Goal: Task Accomplishment & Management: Complete application form

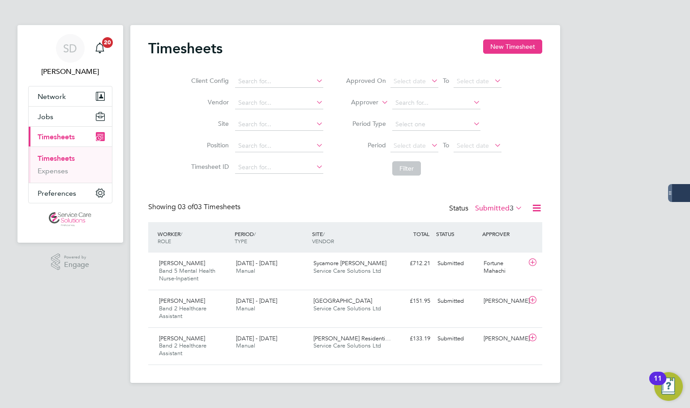
drag, startPoint x: 47, startPoint y: 158, endPoint x: 58, endPoint y: 149, distance: 14.3
click at [47, 158] on link "Timesheets" at bounding box center [56, 158] width 37 height 9
click at [508, 47] on button "New Timesheet" at bounding box center [512, 46] width 59 height 14
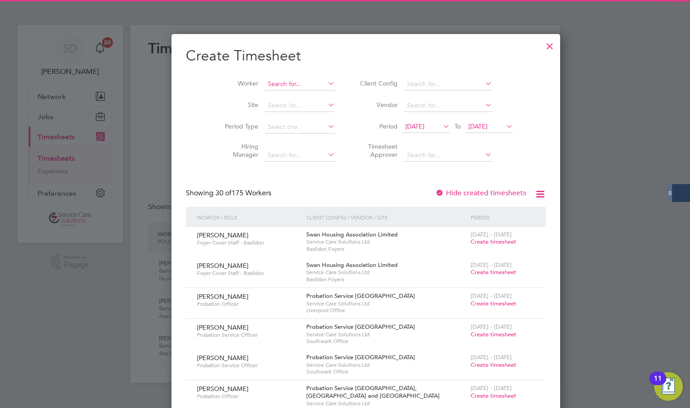
scroll to position [1715, 347]
click at [265, 80] on input at bounding box center [300, 84] width 70 height 13
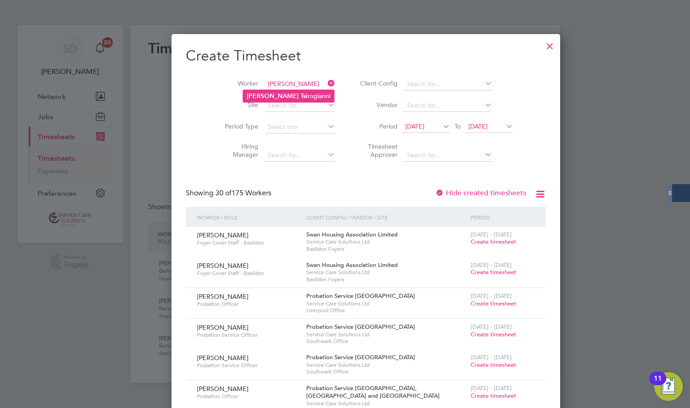
click at [288, 95] on li "[PERSON_NAME]" at bounding box center [288, 96] width 91 height 12
type input "[PERSON_NAME]"
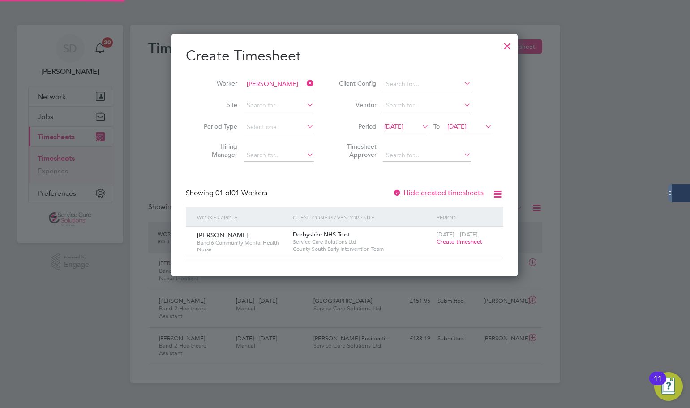
scroll to position [242, 347]
click at [444, 243] on span "Create timesheet" at bounding box center [460, 242] width 46 height 8
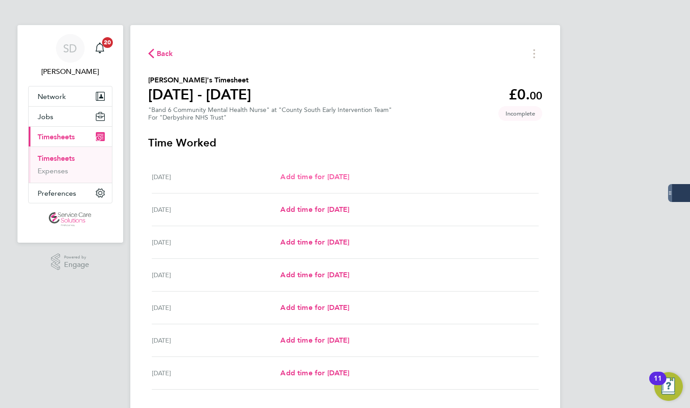
click at [318, 173] on span "Add time for [DATE]" at bounding box center [314, 176] width 69 height 9
select select "30"
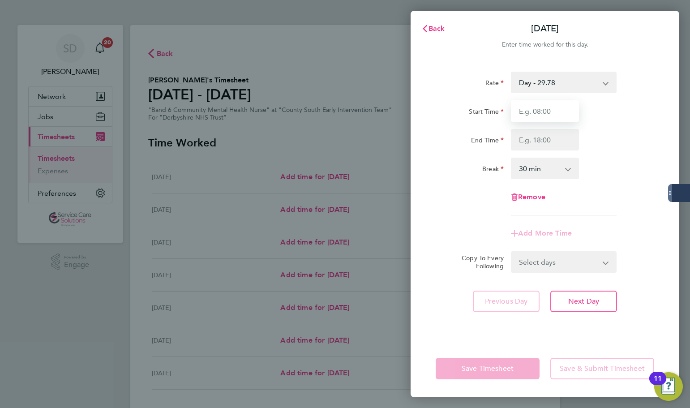
click at [543, 112] on input "Start Time" at bounding box center [545, 110] width 68 height 21
type input "09:00"
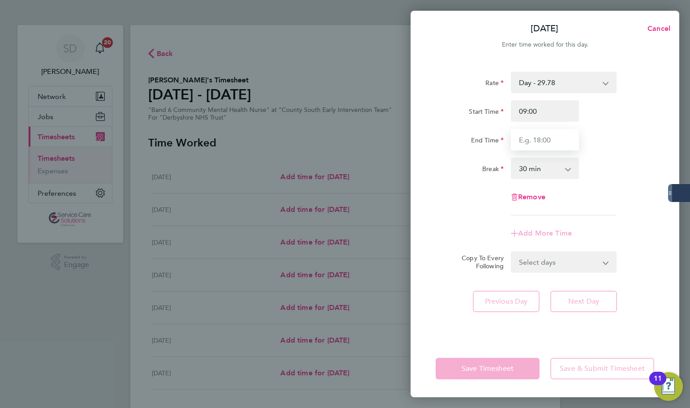
click at [549, 137] on input "End Time" at bounding box center [545, 139] width 68 height 21
type input "17:00"
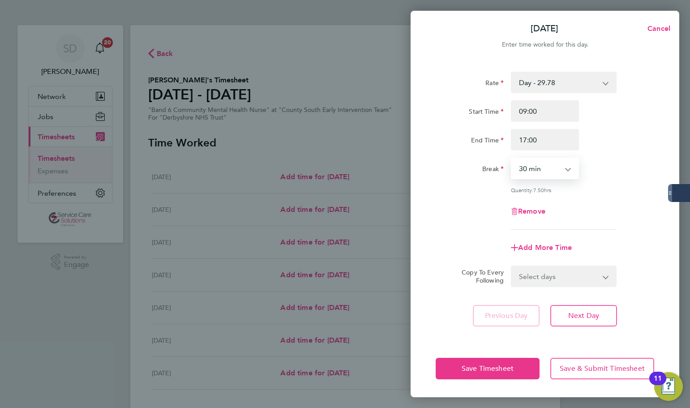
drag, startPoint x: 541, startPoint y: 166, endPoint x: 539, endPoint y: 177, distance: 11.3
click at [541, 166] on select "0 min 15 min 30 min 45 min 60 min 75 min 90 min" at bounding box center [540, 169] width 56 height 20
select select "0"
click at [512, 159] on select "0 min 15 min 30 min 45 min 60 min 75 min 90 min" at bounding box center [540, 169] width 56 height 20
click at [482, 203] on div "Remove" at bounding box center [545, 211] width 226 height 21
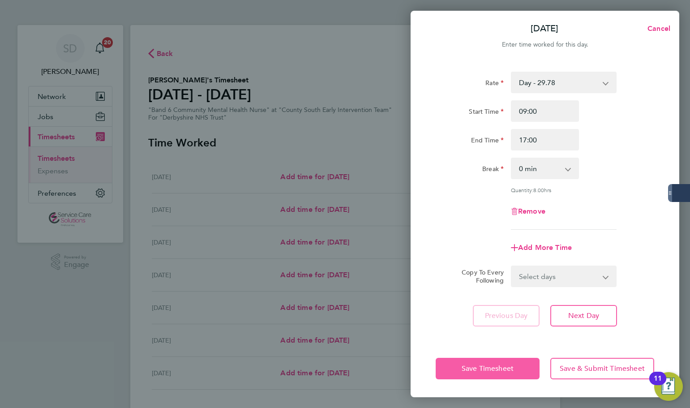
click at [479, 369] on span "Save Timesheet" at bounding box center [488, 368] width 52 height 9
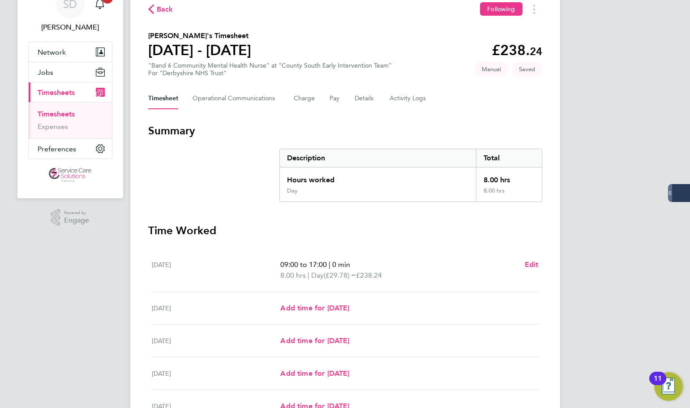
scroll to position [45, 0]
click at [349, 305] on span "Add time for [DATE]" at bounding box center [314, 307] width 69 height 9
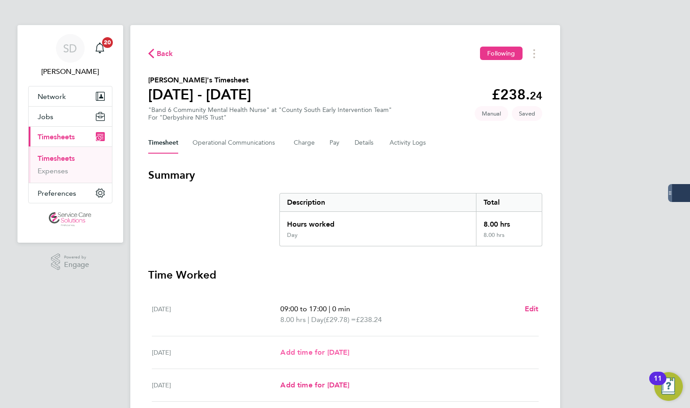
select select "30"
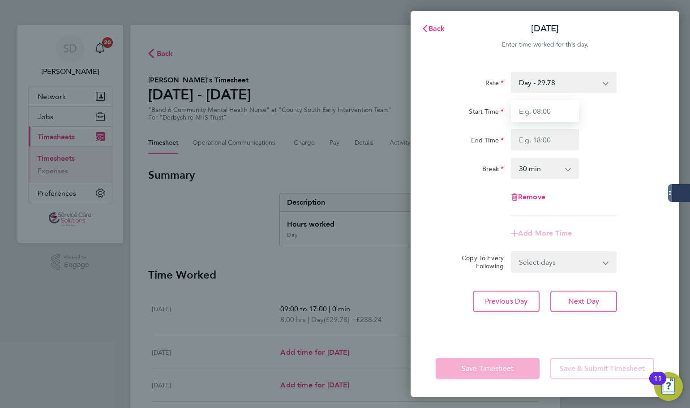
click at [530, 111] on input "Start Time" at bounding box center [545, 110] width 68 height 21
type input "09:00"
click at [530, 140] on input "End Time" at bounding box center [545, 139] width 68 height 21
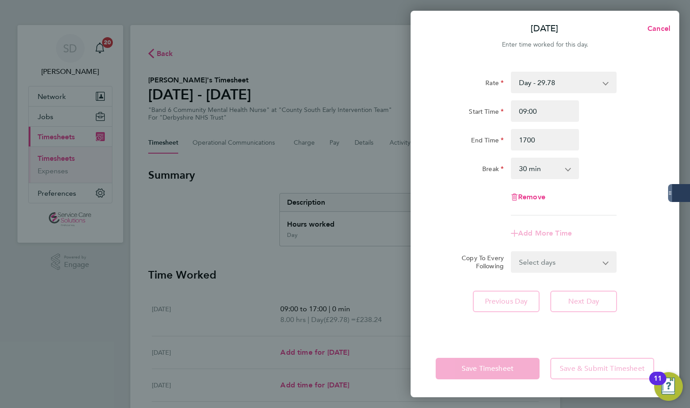
type input "17:00"
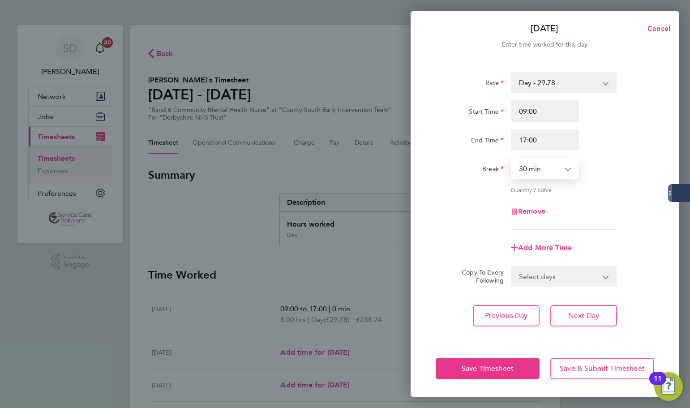
drag, startPoint x: 538, startPoint y: 170, endPoint x: 536, endPoint y: 176, distance: 6.1
click at [538, 170] on select "0 min 15 min 30 min 45 min 60 min 75 min 90 min" at bounding box center [540, 169] width 56 height 20
select select "0"
click at [512, 159] on select "0 min 15 min 30 min 45 min 60 min 75 min 90 min" at bounding box center [540, 169] width 56 height 20
click at [479, 196] on div "Rate Day - 29.78 Night/[DATE] - 38.71 [DATE]/Bank Holiday - 47.65 Start Time 09…" at bounding box center [545, 151] width 219 height 158
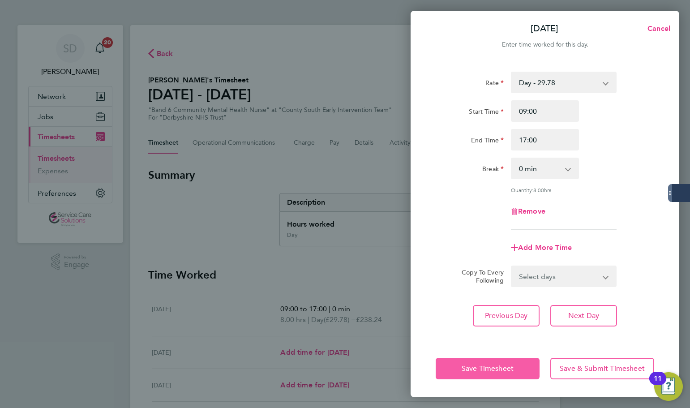
click at [459, 369] on button "Save Timesheet" at bounding box center [488, 368] width 104 height 21
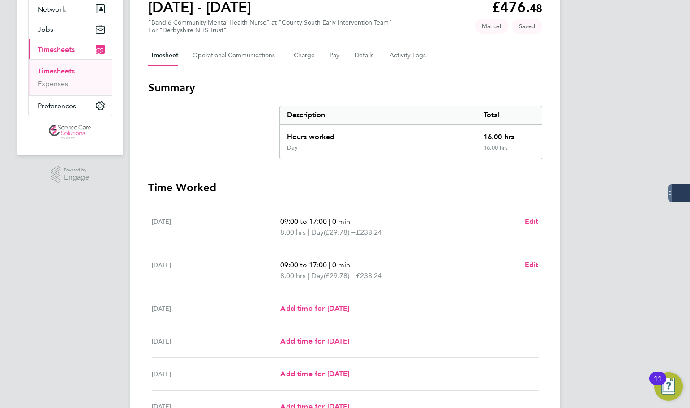
scroll to position [90, 0]
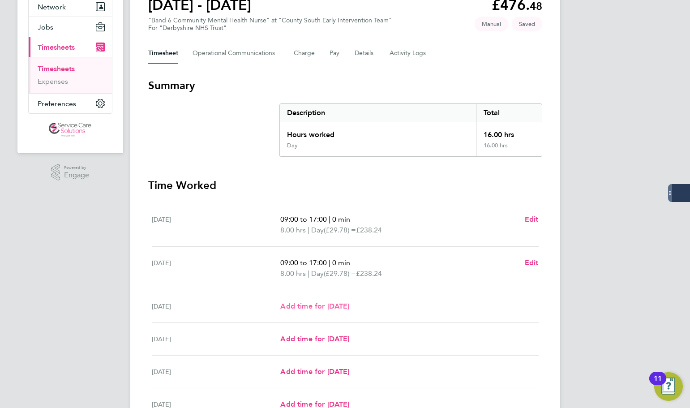
click at [340, 305] on span "Add time for [DATE]" at bounding box center [314, 306] width 69 height 9
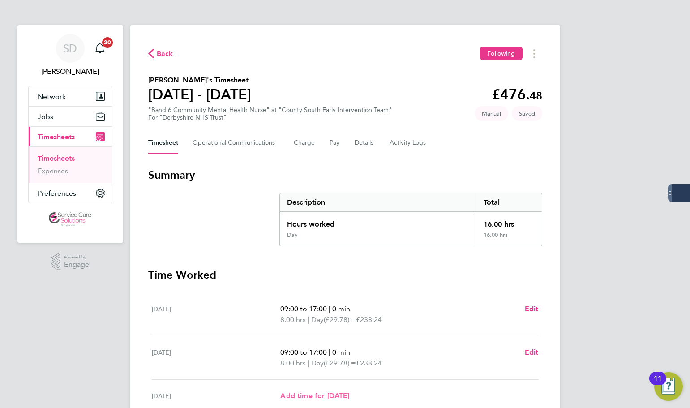
select select "30"
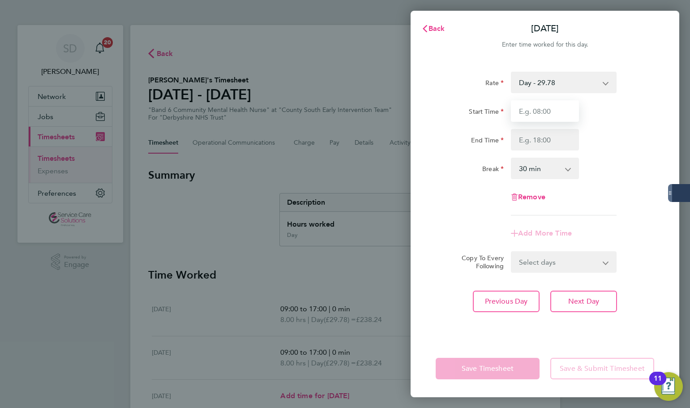
click at [549, 106] on input "Start Time" at bounding box center [545, 110] width 68 height 21
type input "09:00"
click at [537, 143] on input "End Time" at bounding box center [545, 139] width 68 height 21
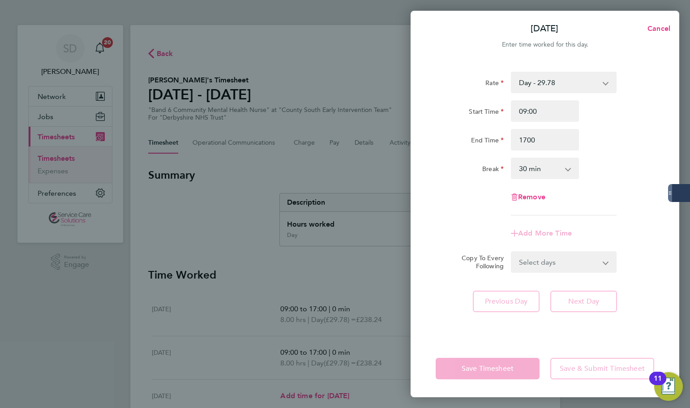
type input "17:00"
click at [536, 173] on select "0 min 15 min 30 min 45 min 60 min 75 min 90 min" at bounding box center [540, 169] width 56 height 20
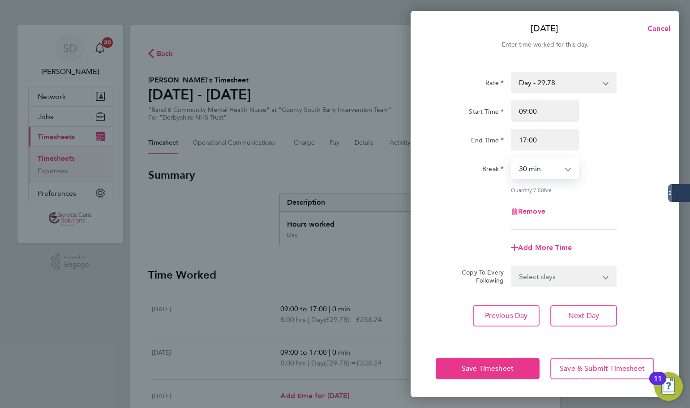
select select "0"
click at [512, 159] on select "0 min 15 min 30 min 45 min 60 min 75 min 90 min" at bounding box center [540, 169] width 56 height 20
click at [482, 204] on div "Remove" at bounding box center [545, 211] width 226 height 21
click at [465, 364] on button "Save Timesheet" at bounding box center [488, 368] width 104 height 21
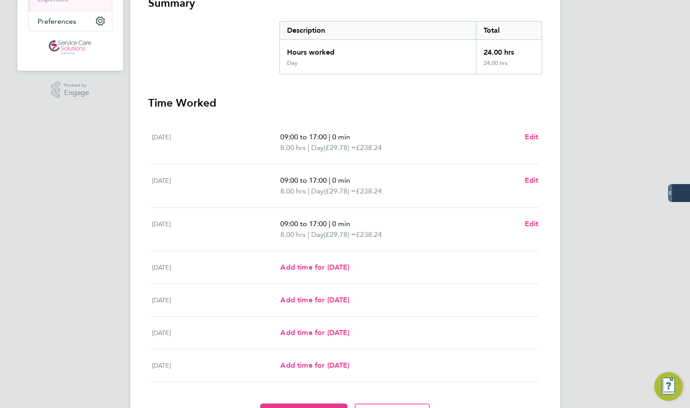
scroll to position [179, 0]
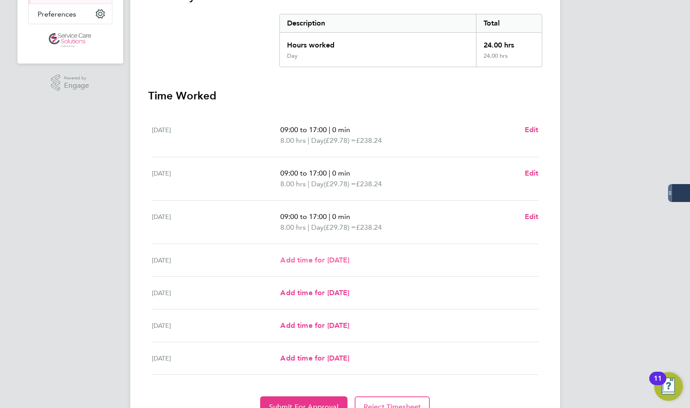
click at [309, 261] on span "Add time for [DATE]" at bounding box center [314, 260] width 69 height 9
select select "30"
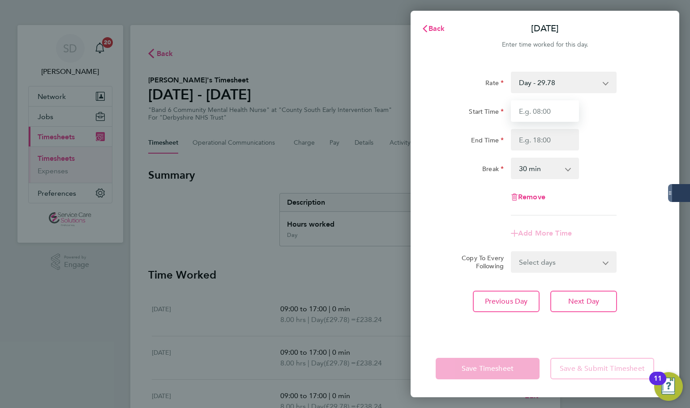
click at [533, 112] on input "Start Time" at bounding box center [545, 110] width 68 height 21
type input "09:00"
click at [531, 141] on input "End Time" at bounding box center [545, 139] width 68 height 21
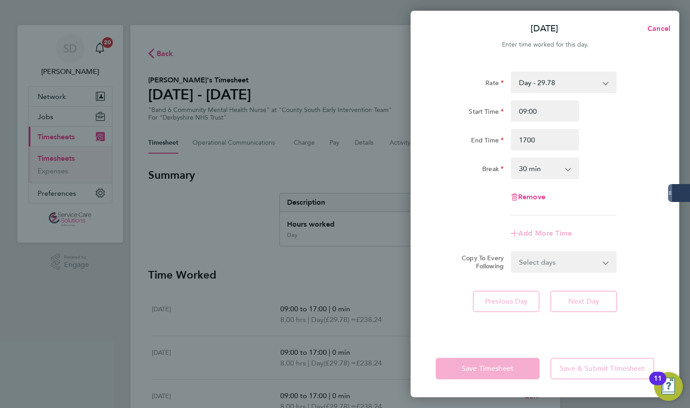
type input "17:00"
click at [545, 176] on select "0 min 15 min 30 min 45 min 60 min 75 min 90 min" at bounding box center [540, 169] width 56 height 20
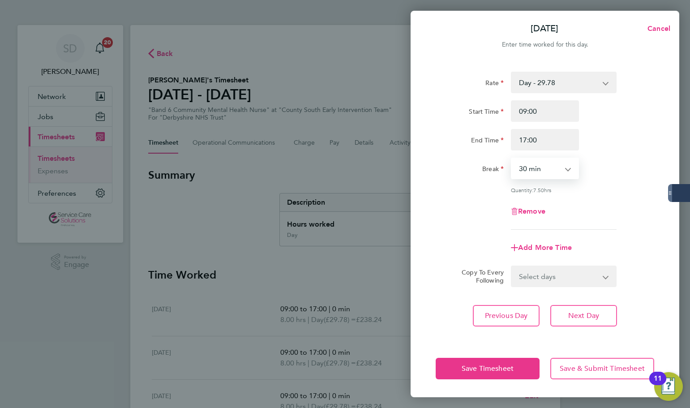
select select "0"
click at [512, 159] on select "0 min 15 min 30 min 45 min 60 min 75 min 90 min" at bounding box center [540, 169] width 56 height 20
click at [490, 198] on div "Rate Day - 29.78 Night/[DATE] - 38.71 [DATE]/Bank Holiday - 47.65 Start Time 09…" at bounding box center [545, 151] width 219 height 158
click at [471, 367] on span "Save Timesheet" at bounding box center [488, 368] width 52 height 9
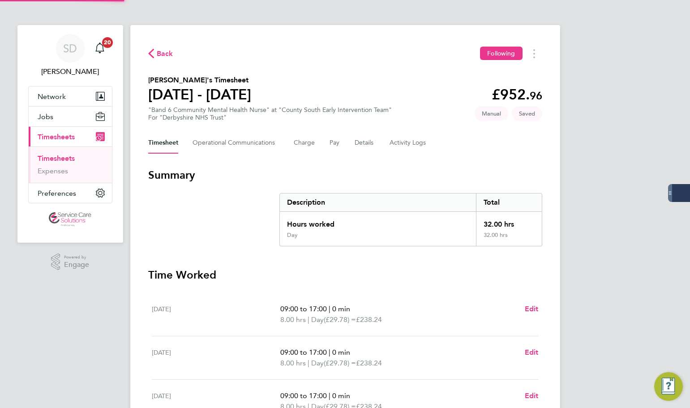
scroll to position [179, 0]
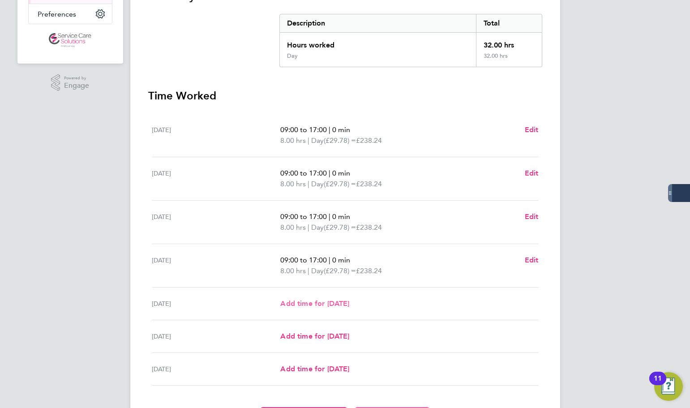
click at [304, 303] on span "Add time for [DATE]" at bounding box center [314, 303] width 69 height 9
select select "30"
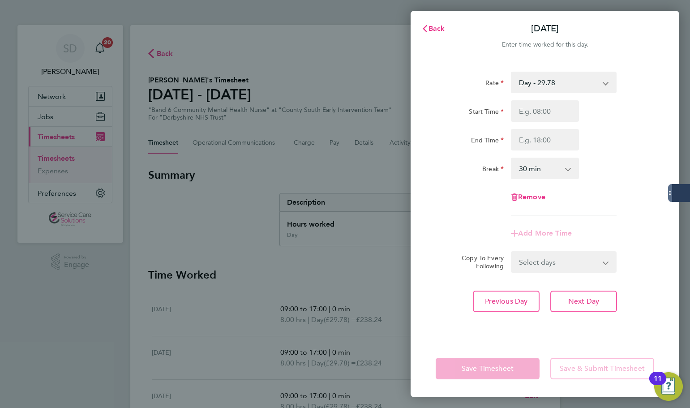
drag, startPoint x: 558, startPoint y: 82, endPoint x: 552, endPoint y: 91, distance: 10.9
click at [558, 82] on select "Day - 29.78 Night/[DATE] - 38.71 [DATE]/Bank Holiday - 47.65" at bounding box center [558, 83] width 93 height 20
drag, startPoint x: 474, startPoint y: 112, endPoint x: 500, endPoint y: 124, distance: 28.1
click at [474, 112] on label "Start Time" at bounding box center [486, 112] width 35 height 11
click at [511, 112] on input "Start Time" at bounding box center [545, 110] width 68 height 21
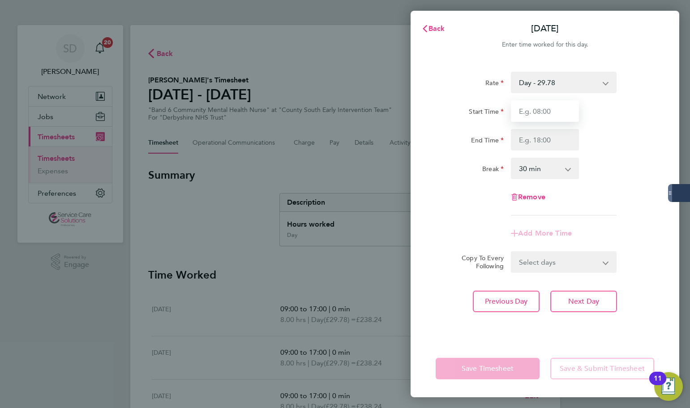
click at [524, 114] on input "Start Time" at bounding box center [545, 110] width 68 height 21
type input "09:00"
click at [535, 144] on input "End Time" at bounding box center [545, 139] width 68 height 21
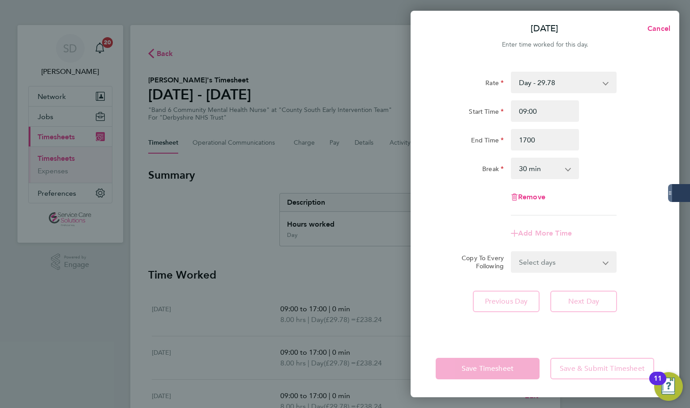
type input "17:00"
click at [460, 303] on div "Rate Day - 29.78 Night/[DATE] - 38.71 [DATE]/Bank Holiday - 47.65 Start Time 09…" at bounding box center [545, 200] width 269 height 279
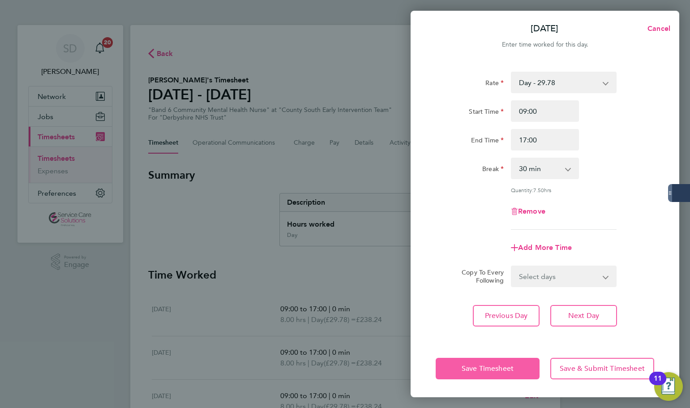
click at [469, 366] on span "Save Timesheet" at bounding box center [488, 368] width 52 height 9
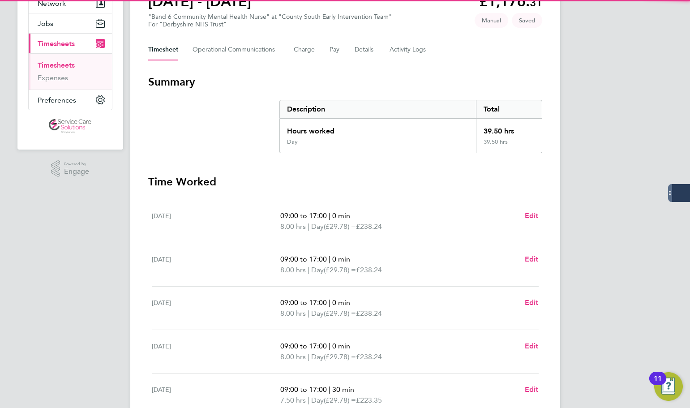
scroll to position [179, 0]
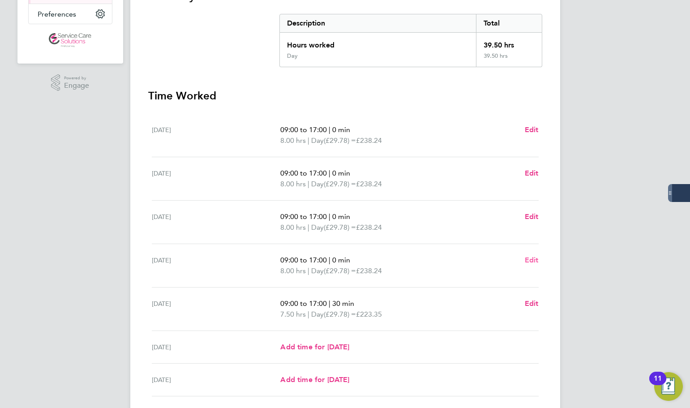
click at [537, 258] on span "Edit" at bounding box center [532, 260] width 14 height 9
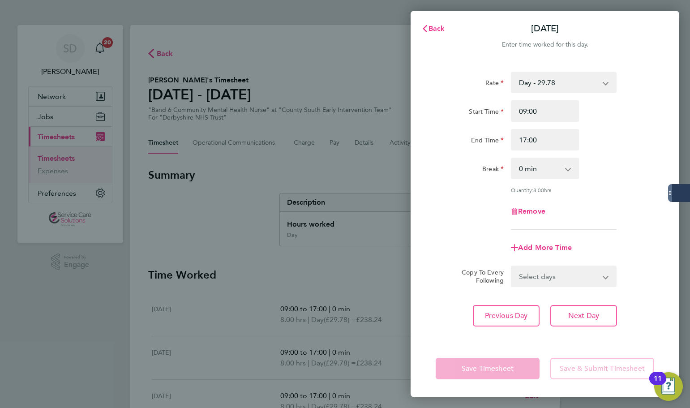
click at [537, 164] on select "0 min 15 min 30 min 45 min 60 min 75 min 90 min" at bounding box center [540, 169] width 56 height 20
select select "30"
click at [512, 159] on select "0 min 15 min 30 min 45 min 60 min 75 min 90 min" at bounding box center [540, 169] width 56 height 20
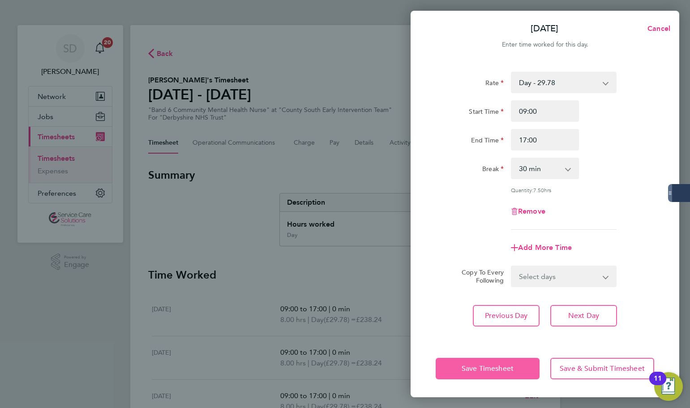
click at [485, 362] on button "Save Timesheet" at bounding box center [488, 368] width 104 height 21
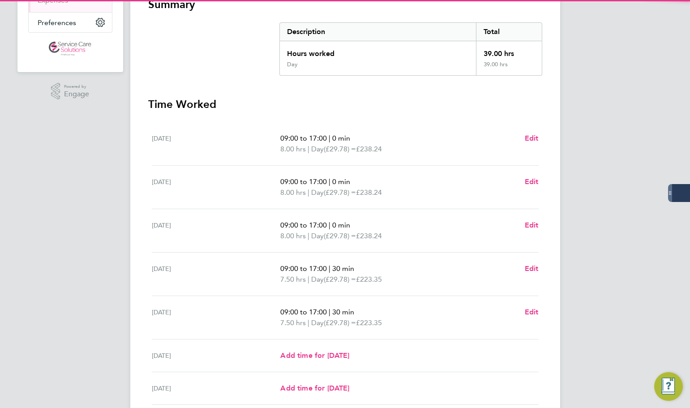
scroll to position [179, 0]
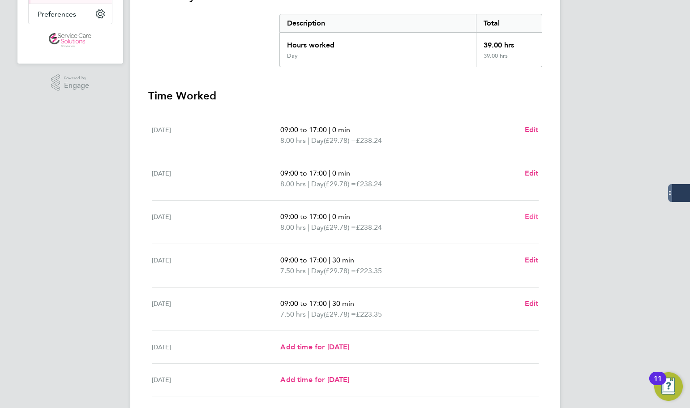
click at [528, 214] on span "Edit" at bounding box center [532, 216] width 14 height 9
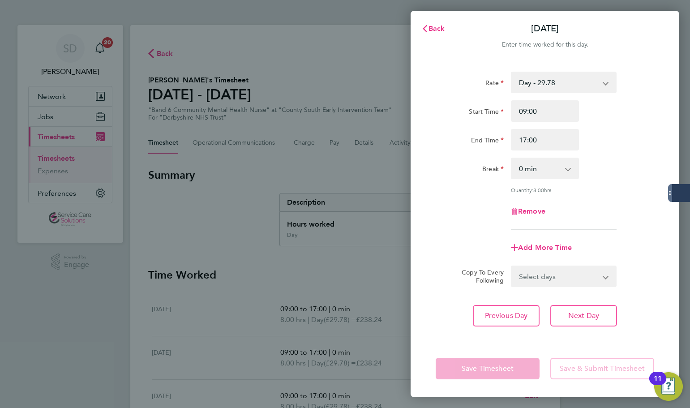
drag, startPoint x: 534, startPoint y: 161, endPoint x: 533, endPoint y: 166, distance: 5.1
click at [534, 161] on select "0 min 15 min 30 min 45 min 60 min 75 min 90 min" at bounding box center [540, 169] width 56 height 20
select select "30"
click at [512, 159] on select "0 min 15 min 30 min 45 min 60 min 75 min 90 min" at bounding box center [540, 169] width 56 height 20
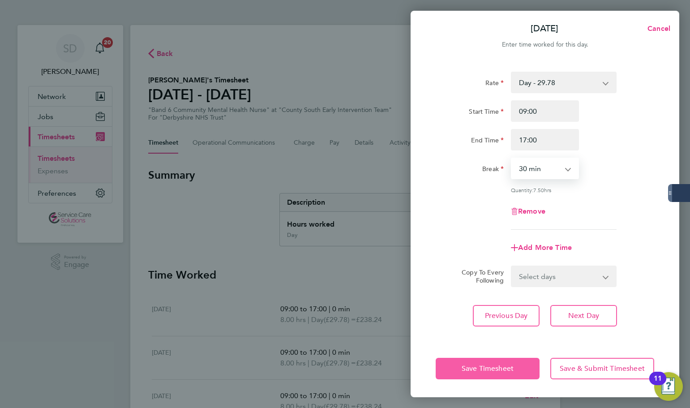
click at [482, 363] on button "Save Timesheet" at bounding box center [488, 368] width 104 height 21
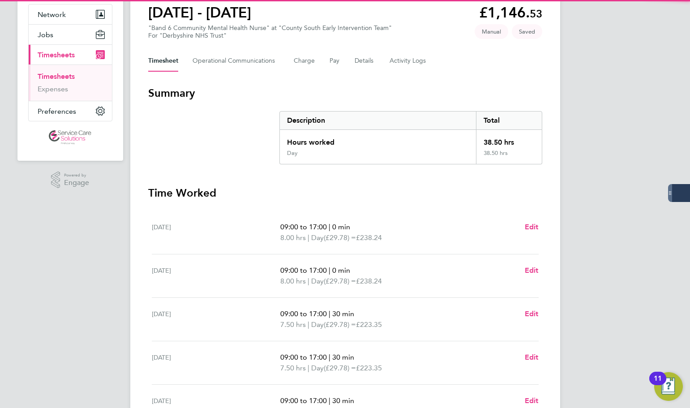
scroll to position [90, 0]
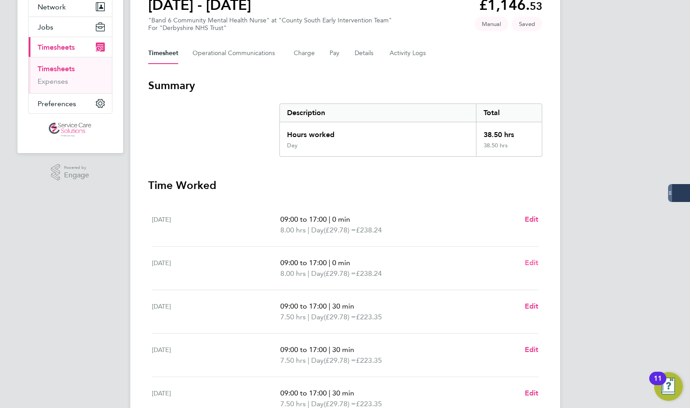
click at [533, 263] on span "Edit" at bounding box center [532, 262] width 14 height 9
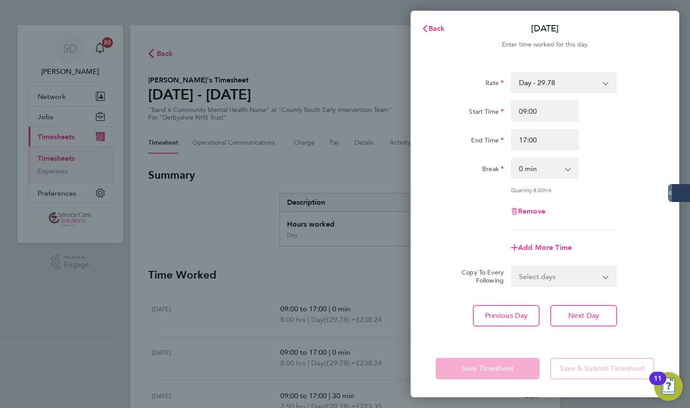
click at [539, 179] on div "0 min 15 min 30 min 45 min 60 min 75 min 90 min" at bounding box center [545, 168] width 68 height 21
drag, startPoint x: 537, startPoint y: 168, endPoint x: 537, endPoint y: 173, distance: 5.4
click at [537, 168] on select "0 min 15 min 30 min 45 min 60 min 75 min 90 min" at bounding box center [540, 169] width 56 height 20
select select "30"
click at [512, 159] on select "0 min 15 min 30 min 45 min 60 min 75 min 90 min" at bounding box center [540, 169] width 56 height 20
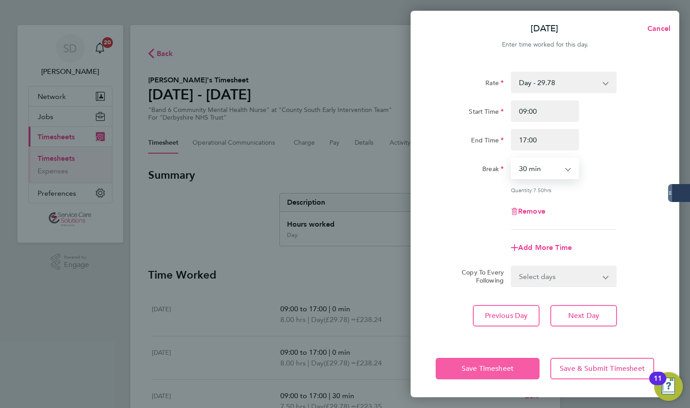
click at [464, 363] on button "Save Timesheet" at bounding box center [488, 368] width 104 height 21
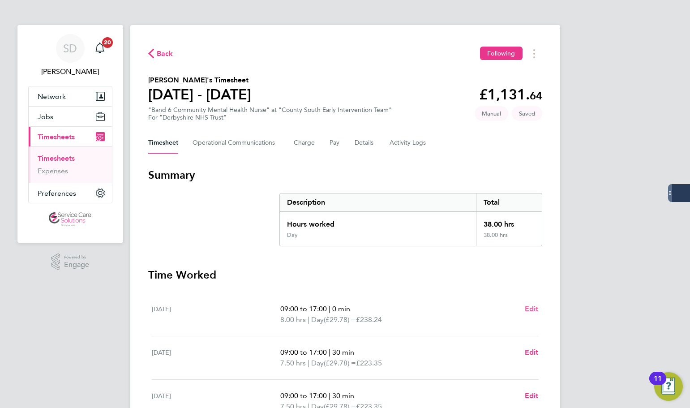
click at [529, 306] on span "Edit" at bounding box center [532, 309] width 14 height 9
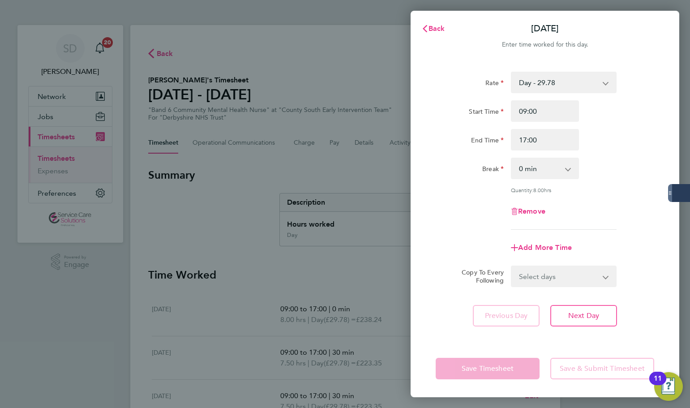
click at [539, 174] on select "0 min 15 min 30 min 45 min 60 min 75 min 90 min" at bounding box center [540, 169] width 56 height 20
select select "30"
click at [512, 159] on select "0 min 15 min 30 min 45 min 60 min 75 min 90 min" at bounding box center [540, 169] width 56 height 20
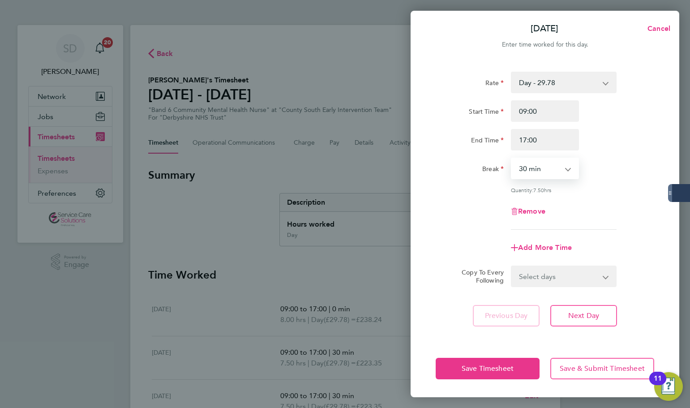
drag, startPoint x: 488, startPoint y: 213, endPoint x: 488, endPoint y: 227, distance: 13.9
click at [488, 217] on div "Remove" at bounding box center [545, 211] width 226 height 21
click at [477, 361] on button "Save Timesheet" at bounding box center [488, 368] width 104 height 21
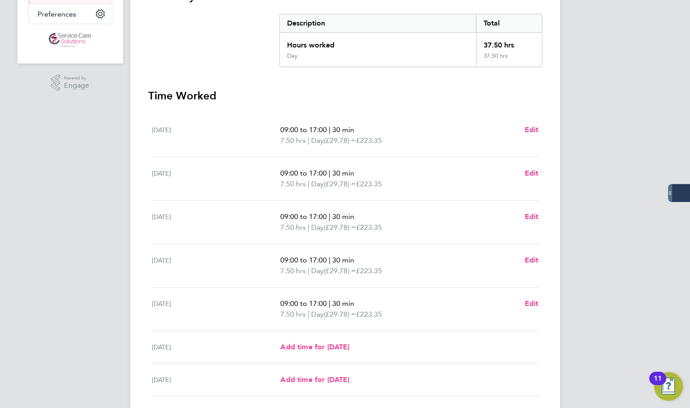
scroll to position [246, 0]
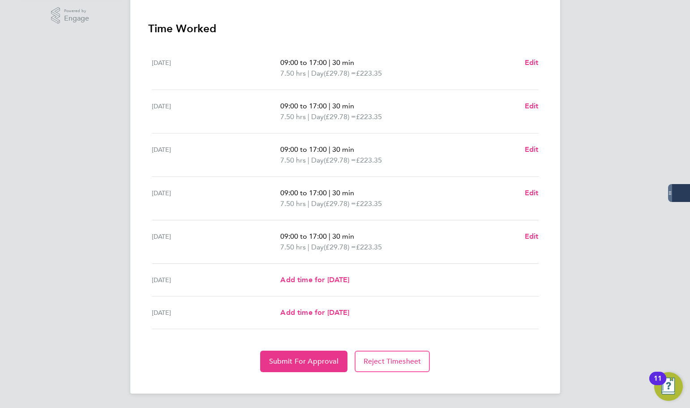
click at [298, 373] on div "Back Following [PERSON_NAME]'s Timesheet [DATE] - [DATE] £1,116. 75 "Band 6 Com…" at bounding box center [345, 86] width 430 height 615
click at [304, 360] on span "Submit For Approval" at bounding box center [303, 361] width 69 height 9
